Goal: Task Accomplishment & Management: Use online tool/utility

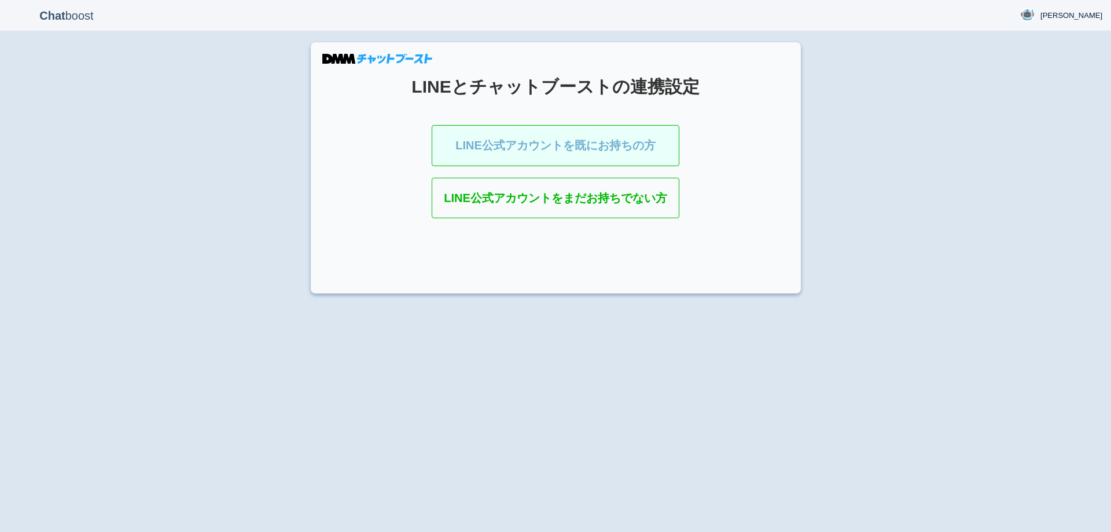
click at [591, 148] on link "LINE公式アカウントを既にお持ちの方" at bounding box center [556, 145] width 248 height 41
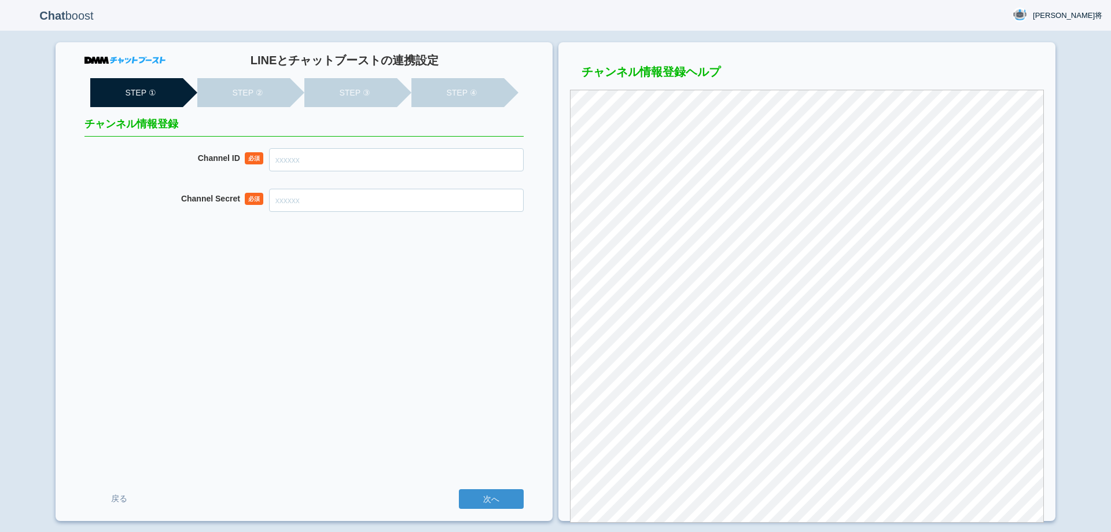
click at [446, 156] on input "Channel ID" at bounding box center [396, 159] width 255 height 23
paste input "2007915834"
type input "2007915834"
click at [406, 211] on input "Channel Secret" at bounding box center [396, 200] width 255 height 23
paste input "a0d4bb30fd7fe55180a982c4ae410975"
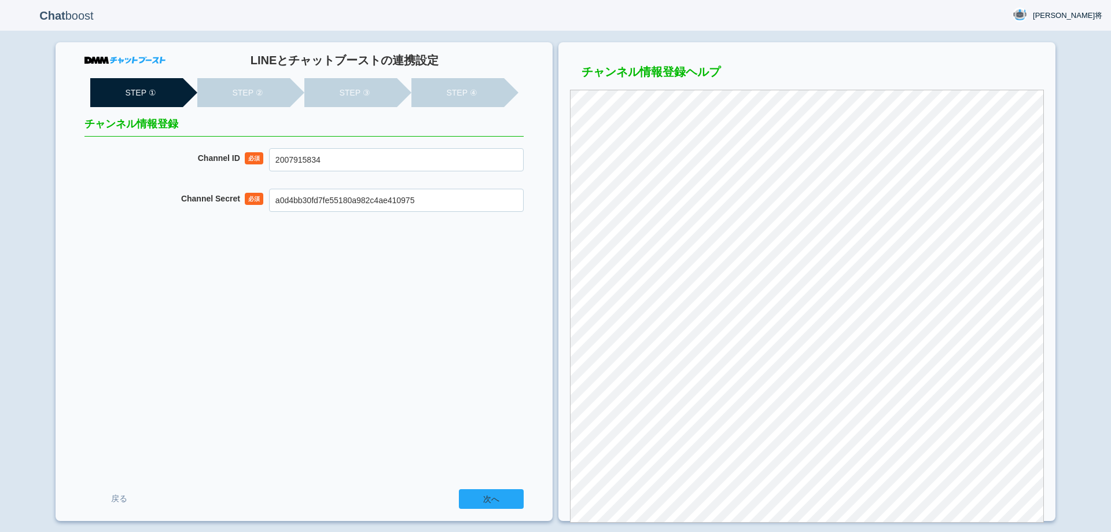
type input "a0d4bb30fd7fe55180a982c4ae410975"
click at [491, 489] on input "次へ" at bounding box center [491, 499] width 65 height 20
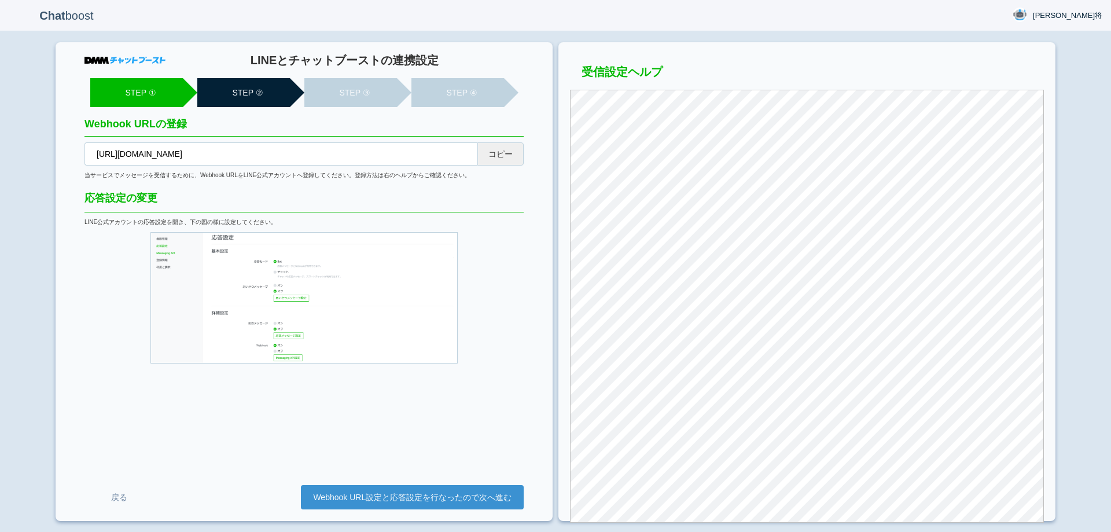
click at [506, 148] on button "コピー" at bounding box center [500, 153] width 46 height 23
click at [457, 496] on link "Webhook URL設定と応答設定を行なったので次へ進む" at bounding box center [412, 497] width 223 height 24
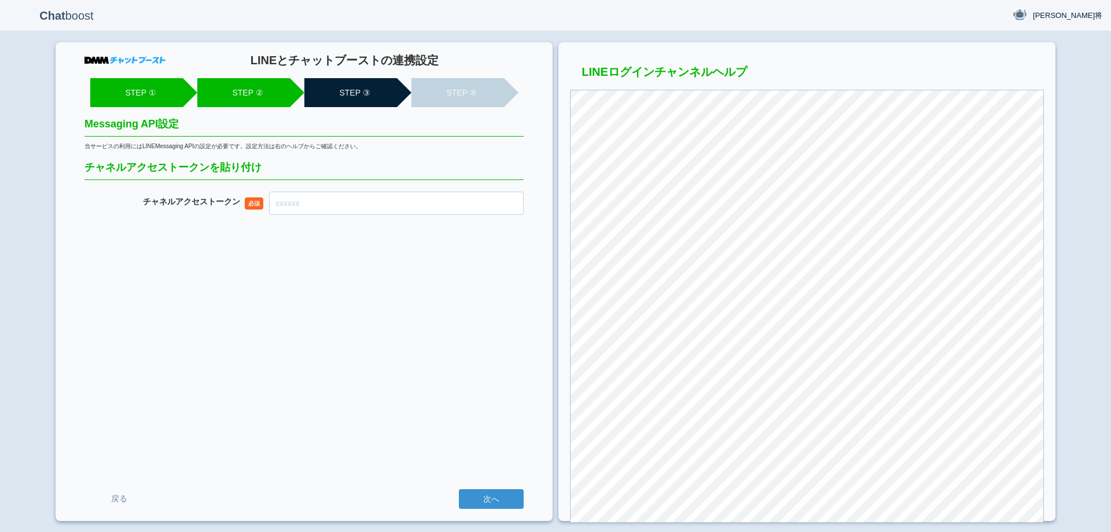
click at [476, 194] on input "チャネル アクセストークン" at bounding box center [396, 203] width 255 height 23
paste input "G5/STSQ7uhnbNanLEuaTXexmtux1388Gp5bbgd9d8wZZIpRxzSpyGOtrss2jnrn5M32NfuJPeWxYMiz…"
type input "G5/STSQ7uhnbNanLEuaTXexmtux1388Gp5bbgd9d8wZZIpRxzSpyGOtrss2jnrn5M32NfuJPeWxYMiz…"
click at [510, 499] on input "次へ" at bounding box center [491, 499] width 65 height 20
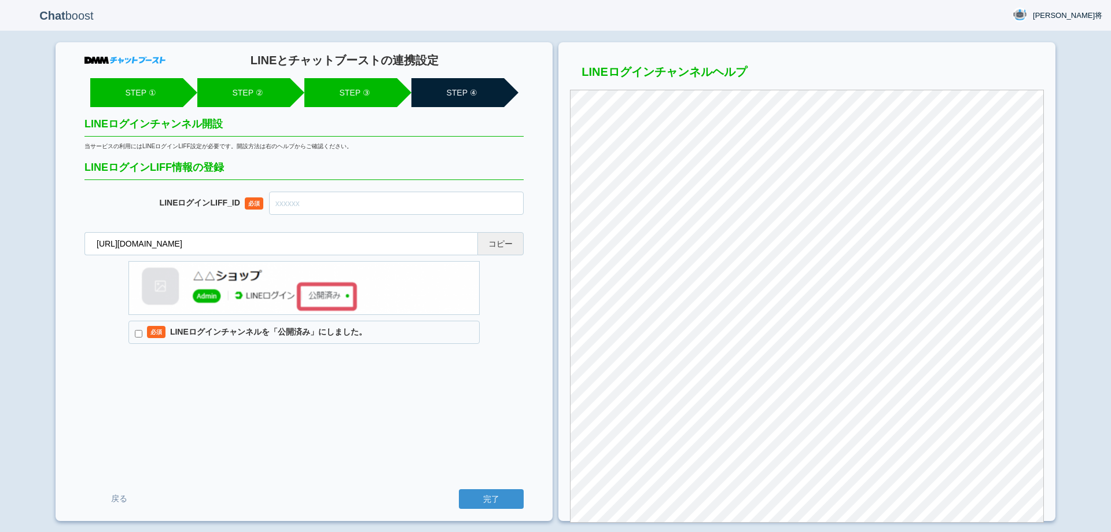
click at [506, 236] on button "コピー" at bounding box center [500, 243] width 46 height 23
click at [417, 204] on input "text" at bounding box center [396, 203] width 255 height 23
paste input "2007915842-WqY3enVZ"
type input "2007915842-WqY3enVZ"
click at [292, 333] on label "必須 LINEログインチャンネルを「公開済み」にしました。" at bounding box center [303, 332] width 351 height 23
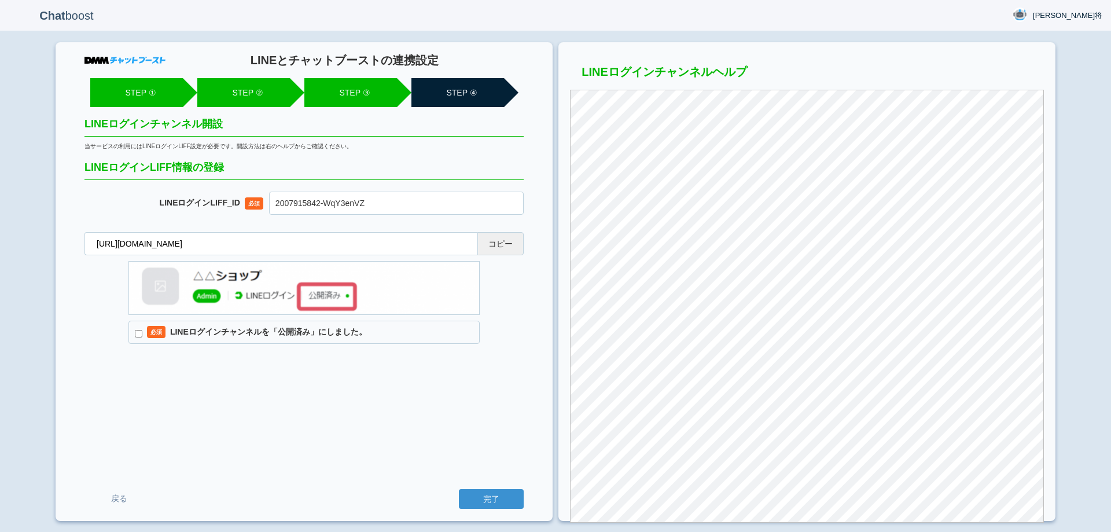
click at [142, 333] on input "必須 LINEログインチャンネルを「公開済み」にしました。" at bounding box center [139, 334] width 8 height 8
checkbox input "true"
click at [479, 499] on input "完了" at bounding box center [491, 499] width 65 height 20
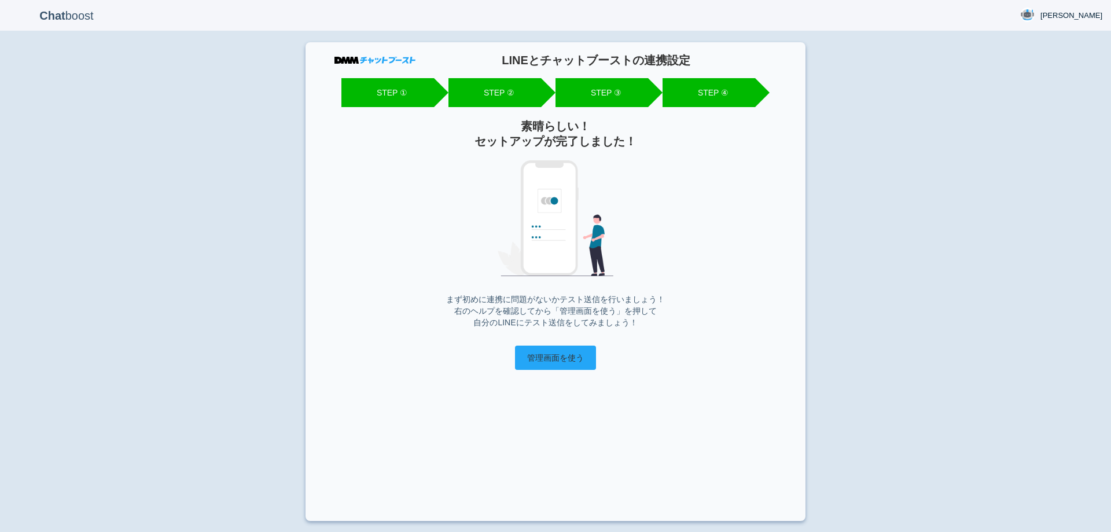
click at [560, 367] on input "管理画面を使う" at bounding box center [555, 357] width 81 height 24
